Goal: Check status: Check status

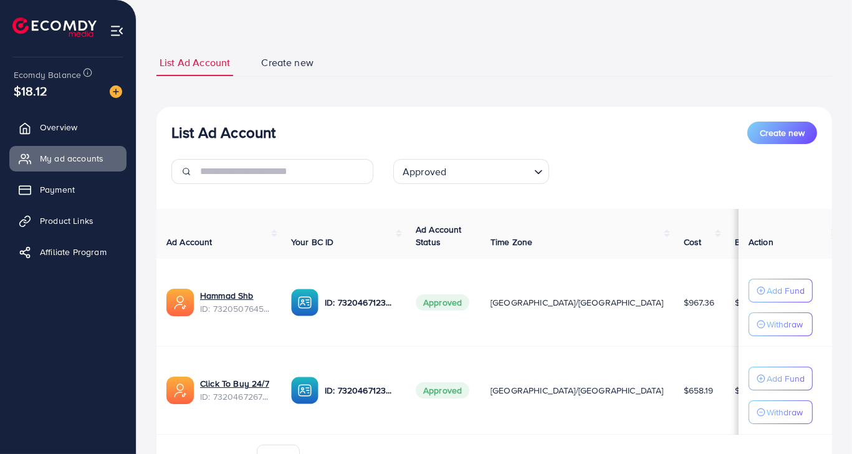
scroll to position [62, 0]
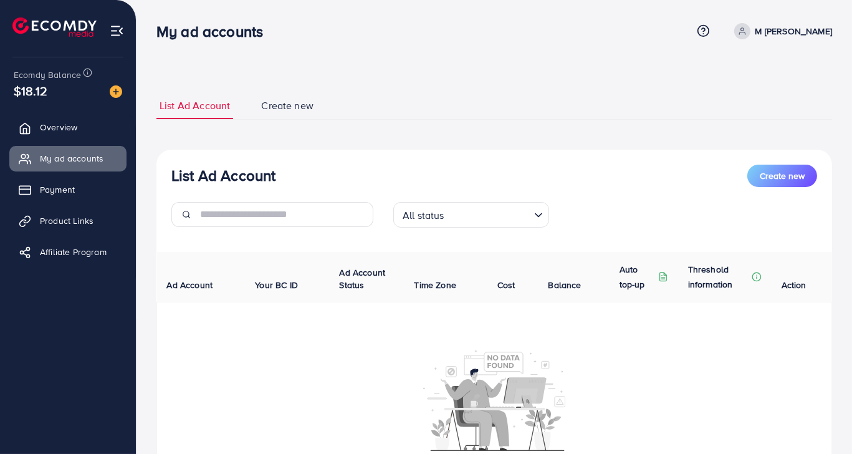
click at [456, 221] on input "Search for option" at bounding box center [488, 214] width 81 height 19
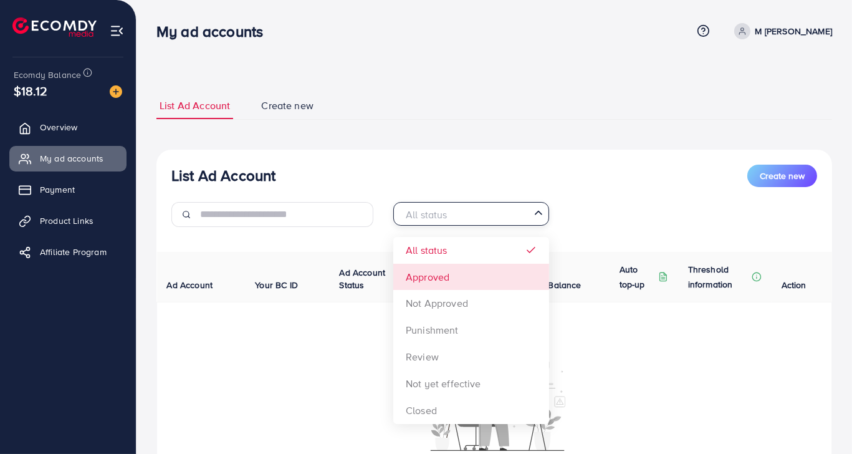
click at [421, 271] on div "List Ad Account Create new All status Loading... All status Approved Not Approv…" at bounding box center [494, 331] width 676 height 363
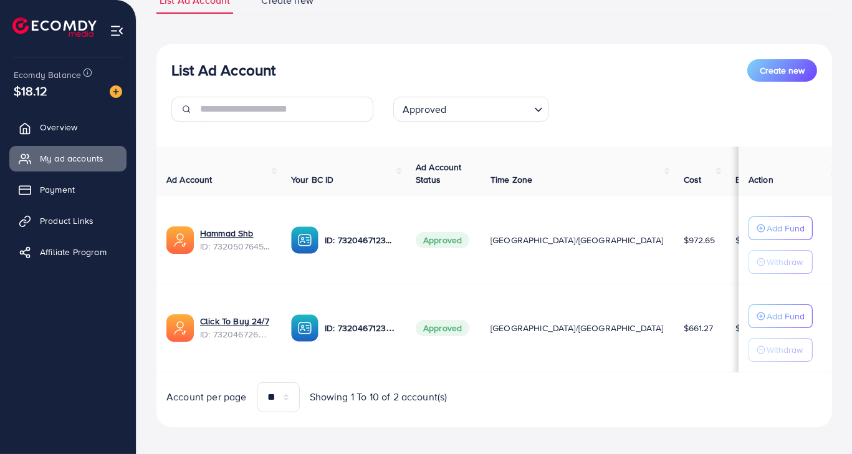
scroll to position [113, 0]
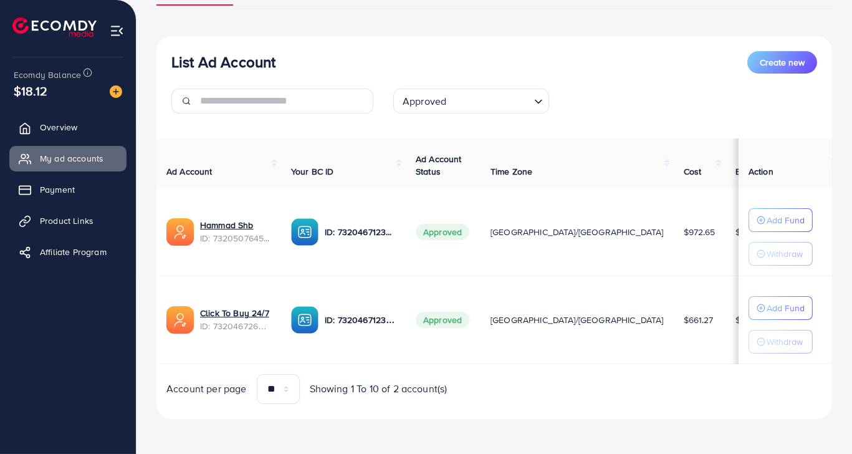
drag, startPoint x: 419, startPoint y: 226, endPoint x: 477, endPoint y: 242, distance: 60.2
click at [477, 242] on td "Approved" at bounding box center [443, 232] width 75 height 88
click at [474, 242] on td "Approved" at bounding box center [443, 232] width 75 height 88
